Goal: Transaction & Acquisition: Purchase product/service

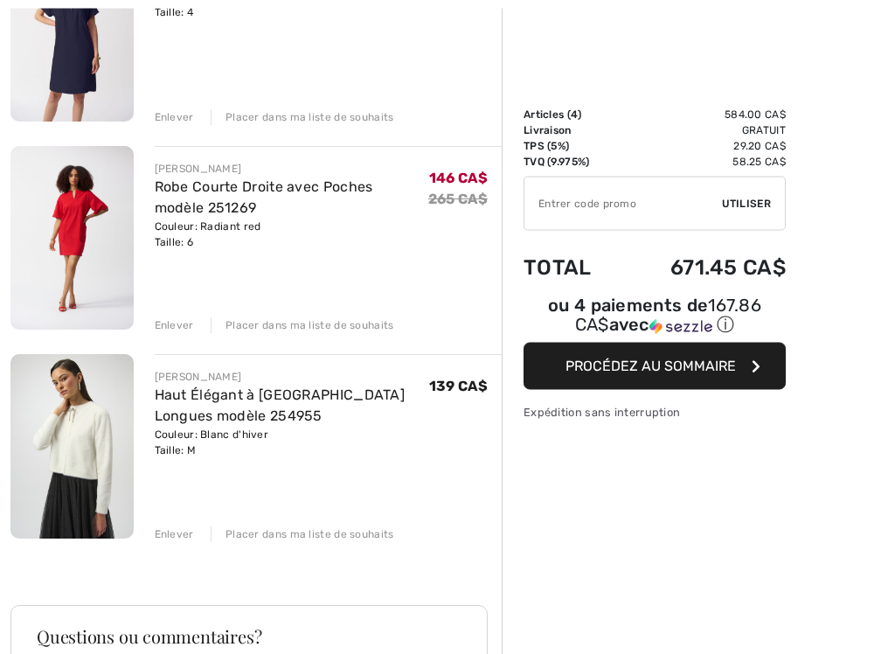
scroll to position [523, 0]
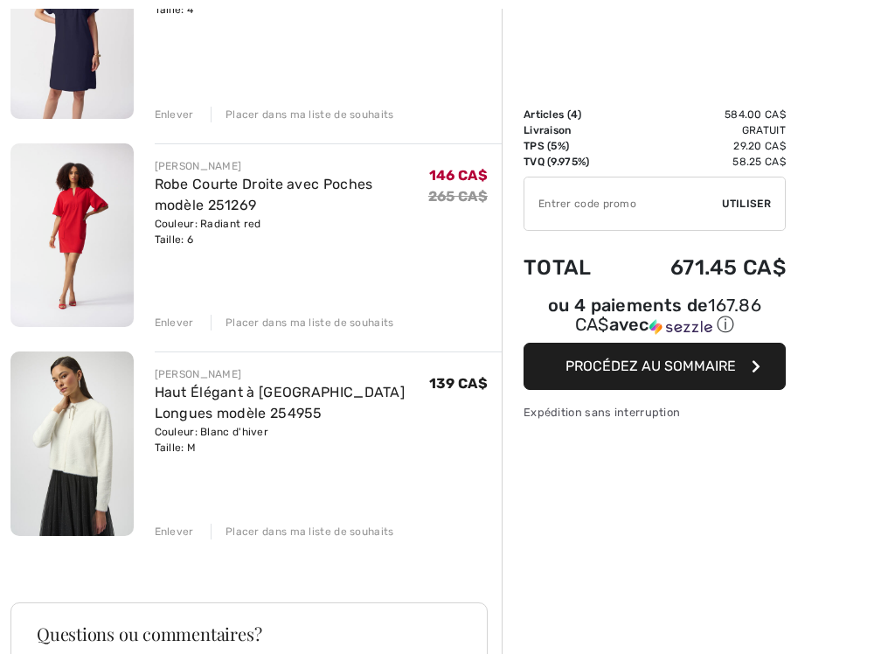
click at [96, 463] on img at bounding box center [71, 443] width 123 height 184
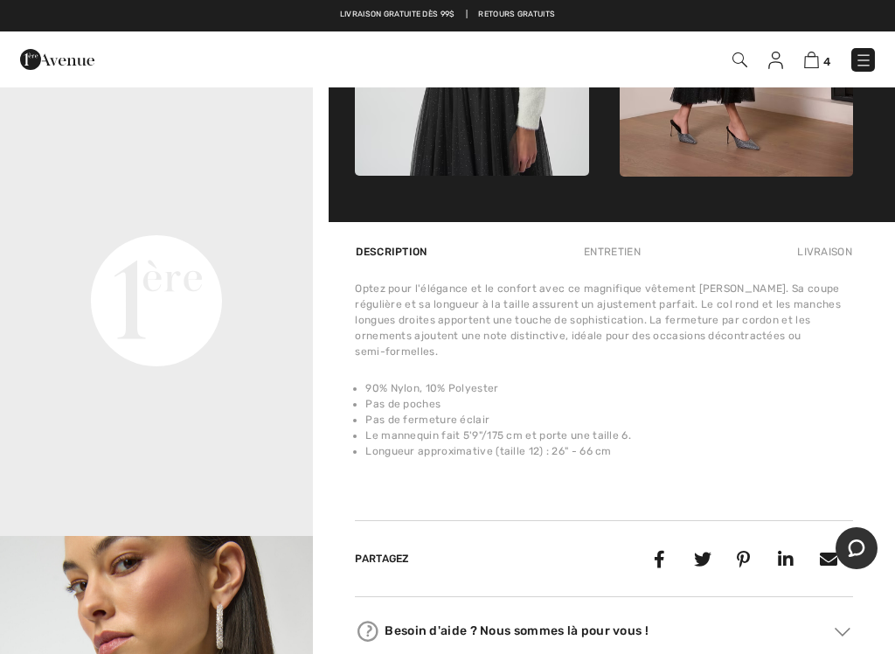
scroll to position [960, 0]
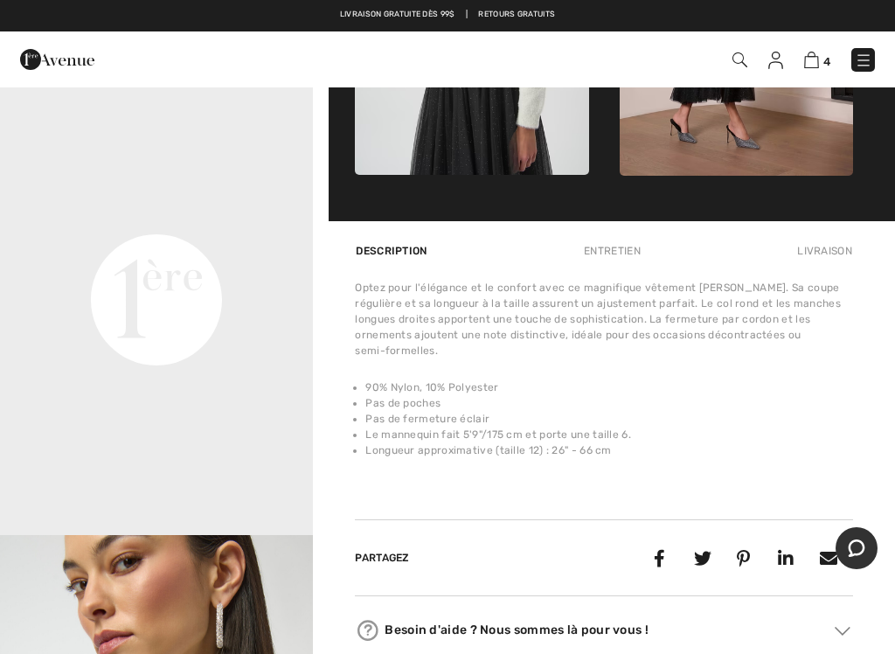
click at [193, 221] on video "Your browser does not support the video tag." at bounding box center [156, 143] width 313 height 156
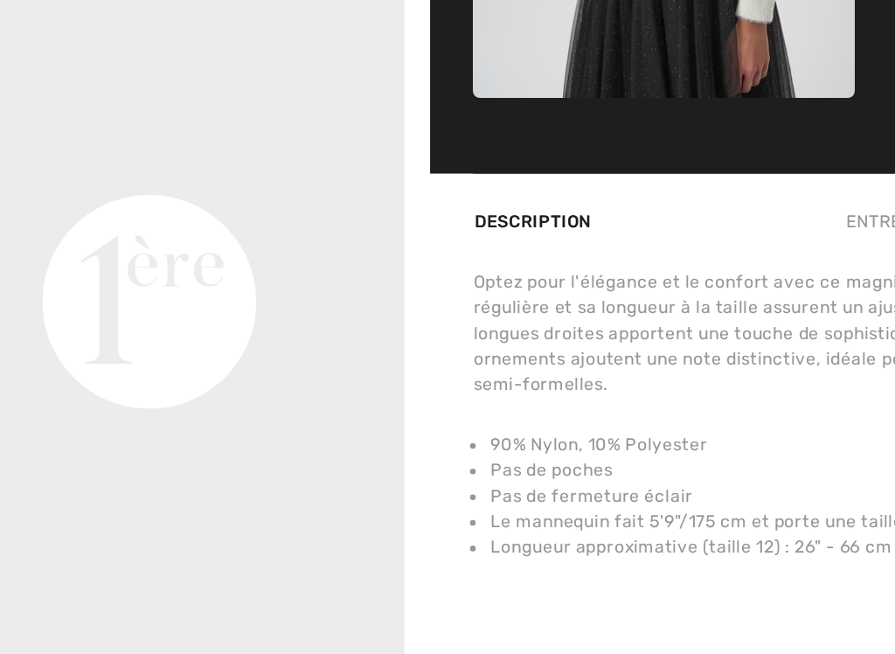
click at [102, 181] on video "Your browser does not support the video tag." at bounding box center [156, 143] width 313 height 156
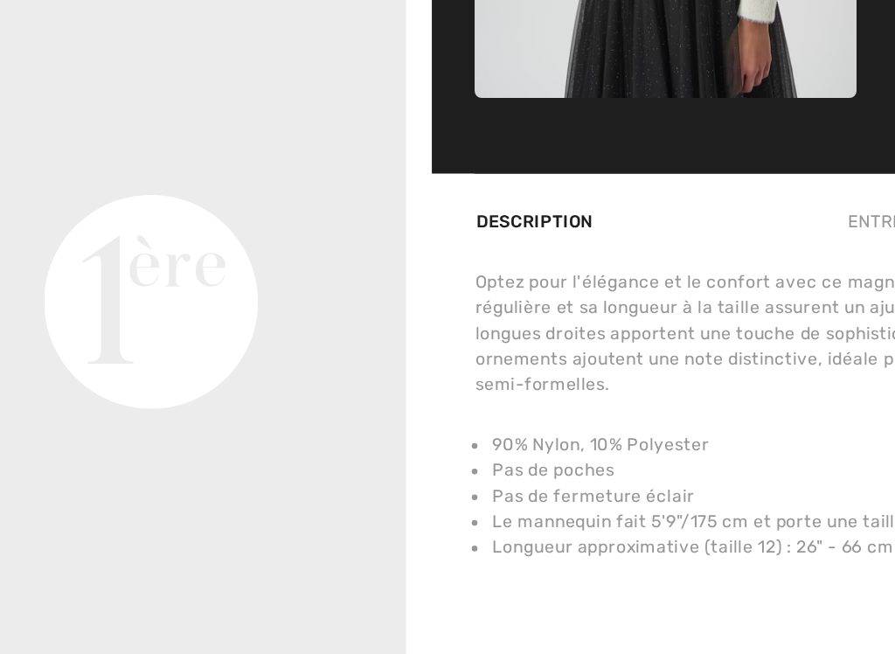
click at [118, 155] on video "Your browser does not support the video tag." at bounding box center [156, 143] width 313 height 156
click at [79, 190] on video "Your browser does not support the video tag." at bounding box center [156, 143] width 313 height 156
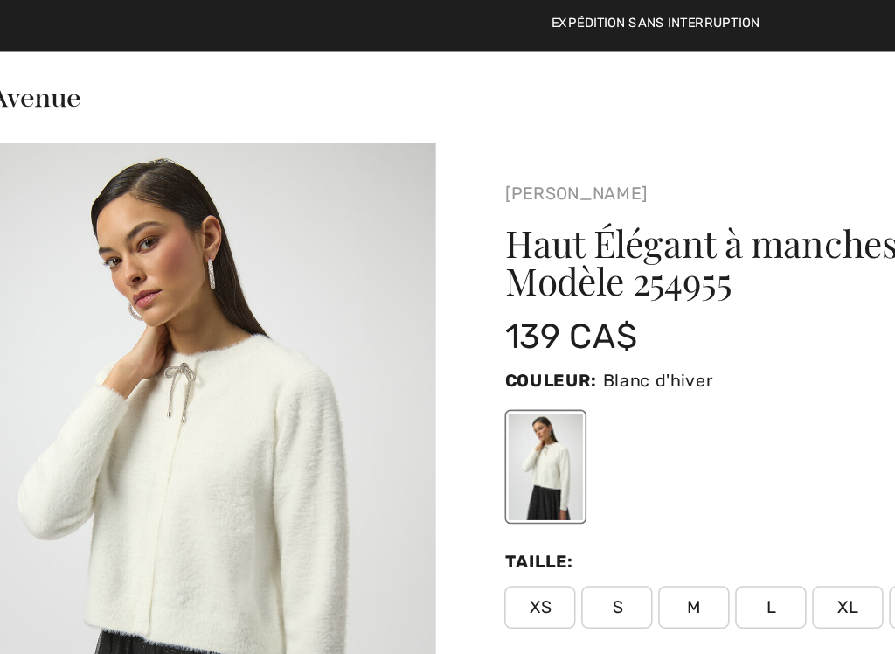
click at [176, 299] on img "1 / 5" at bounding box center [156, 320] width 313 height 469
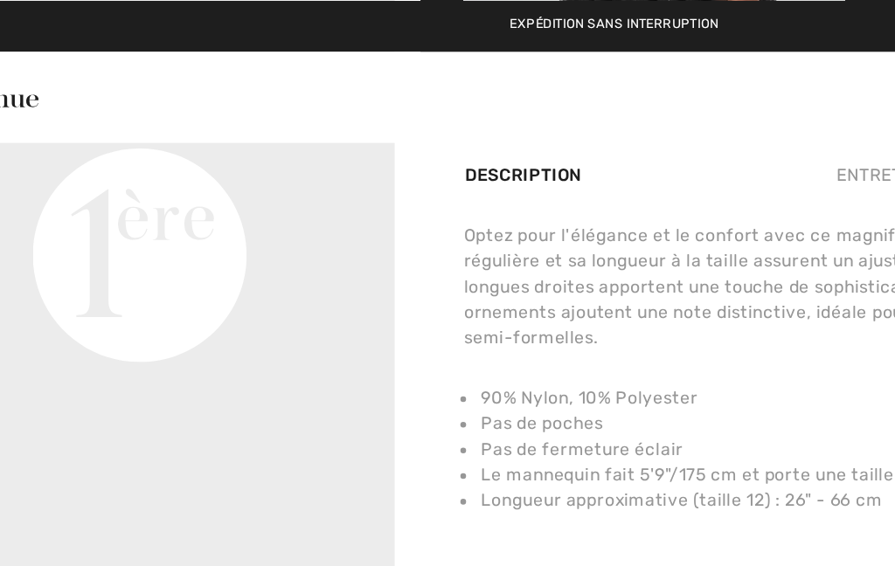
scroll to position [1104, 0]
